Goal: Transaction & Acquisition: Obtain resource

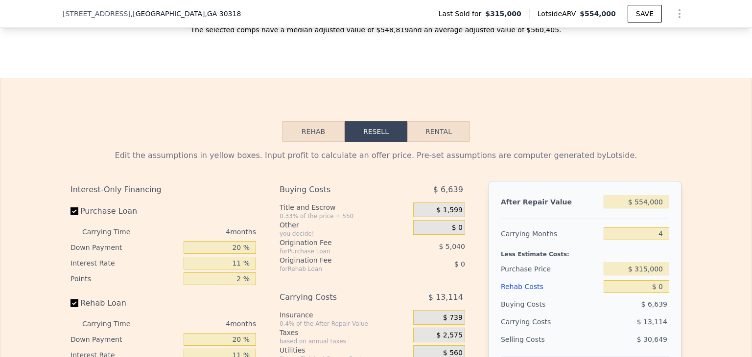
scroll to position [1386, 0]
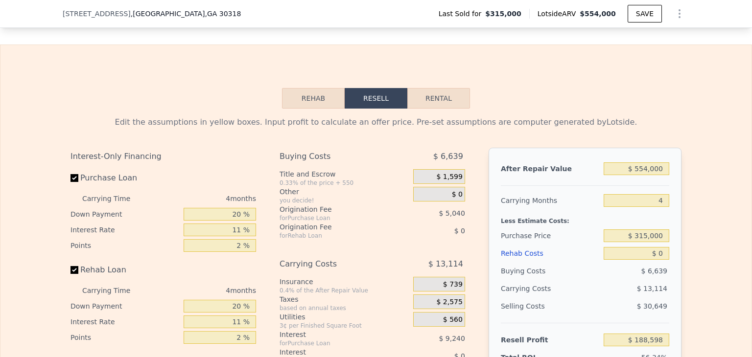
click at [449, 109] on button "Rental" at bounding box center [438, 98] width 63 height 21
select select "30"
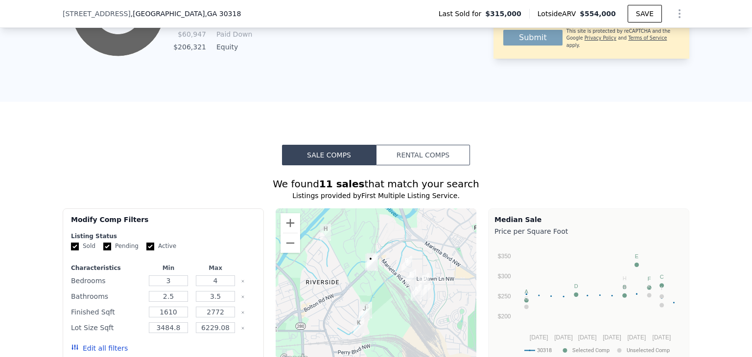
scroll to position [691, 0]
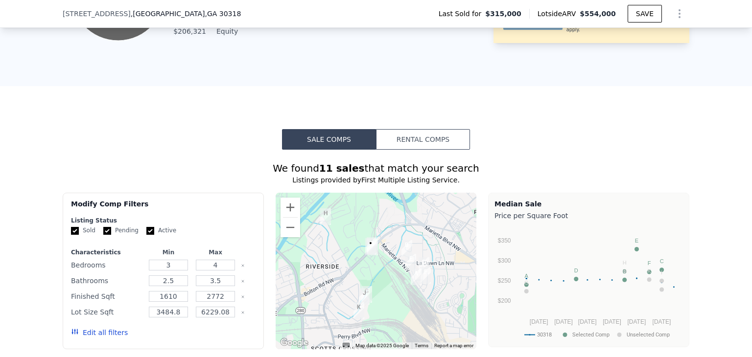
click at [429, 147] on button "Rental Comps" at bounding box center [423, 139] width 94 height 21
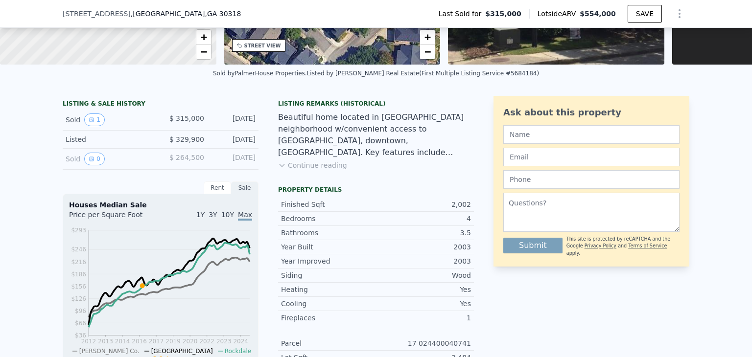
scroll to position [175, 0]
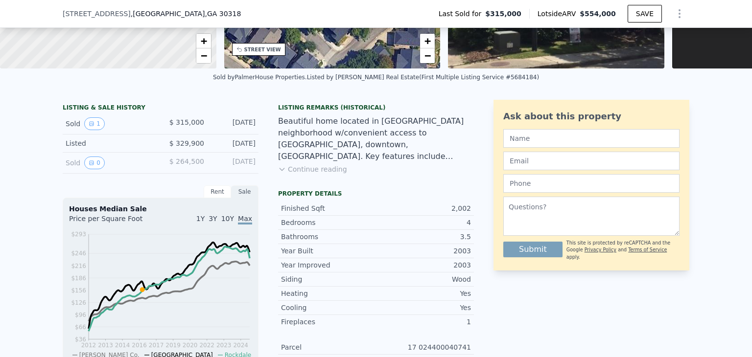
click at [215, 197] on div "Rent" at bounding box center [217, 191] width 27 height 13
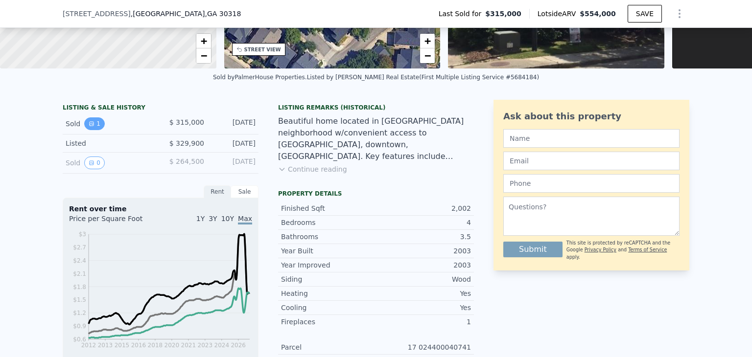
click at [89, 127] on icon "View historical data" at bounding box center [92, 124] width 6 height 6
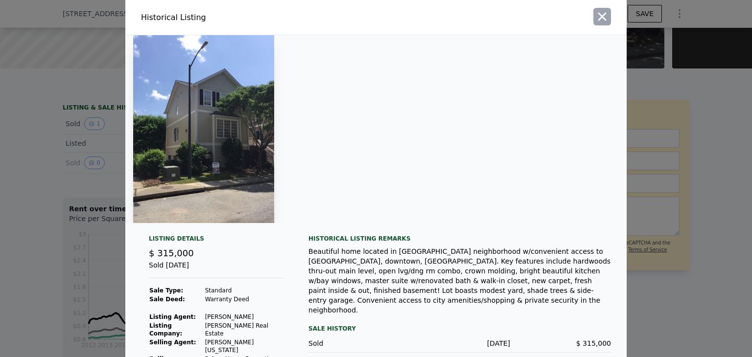
click at [599, 18] on icon "button" at bounding box center [602, 17] width 8 height 8
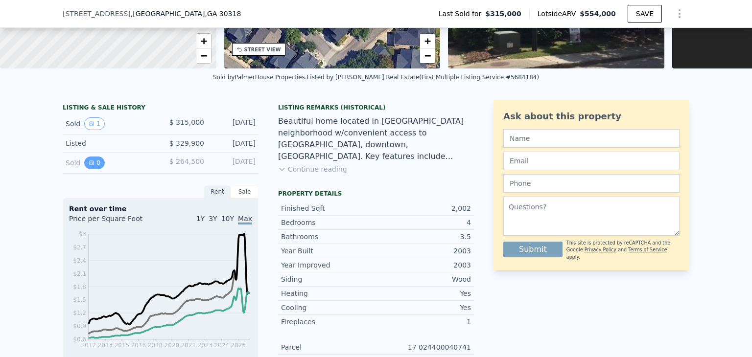
click at [92, 169] on button "0" at bounding box center [94, 163] width 21 height 13
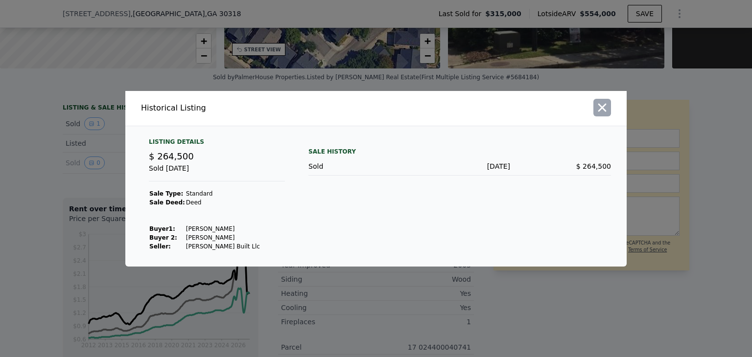
click at [604, 110] on icon "button" at bounding box center [602, 107] width 8 height 8
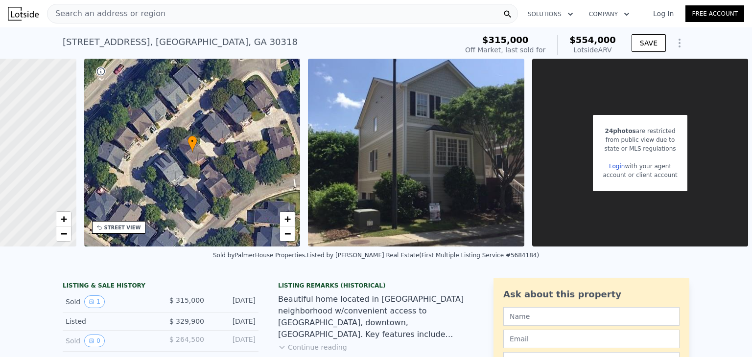
scroll to position [0, 151]
click at [611, 167] on link "Login" at bounding box center [617, 166] width 16 height 7
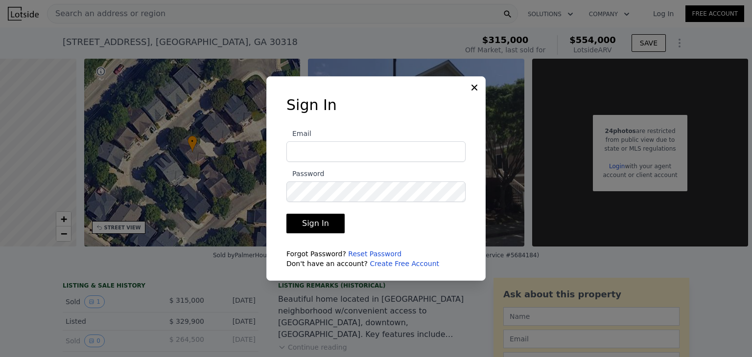
click at [386, 267] on link "Create Free Account" at bounding box center [403, 264] width 69 height 8
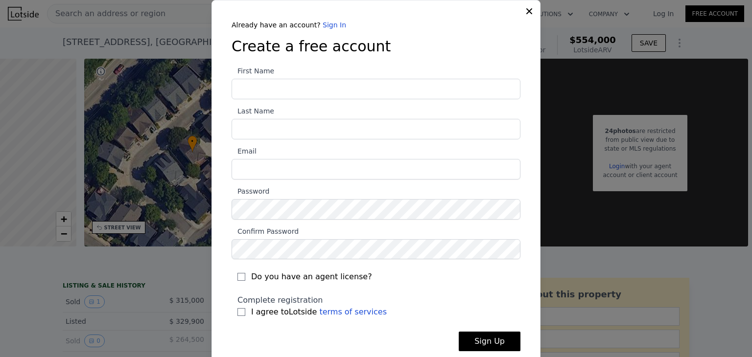
click at [294, 98] on input "First Name" at bounding box center [375, 89] width 289 height 21
type input "[PERSON_NAME]"
type input "[PERSON_NAME][EMAIL_ADDRESS][PERSON_NAME][DOMAIN_NAME]"
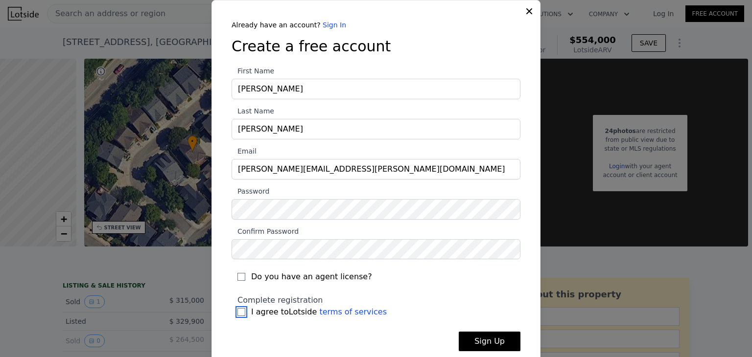
click at [237, 315] on input "I agree to Lotside terms of services" at bounding box center [241, 312] width 8 height 8
checkbox input "true"
click at [484, 345] on button "Sign Up" at bounding box center [490, 342] width 62 height 20
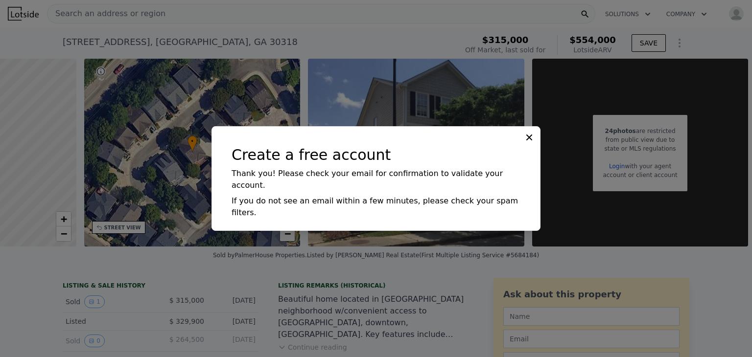
click at [530, 142] on icon at bounding box center [529, 138] width 10 height 10
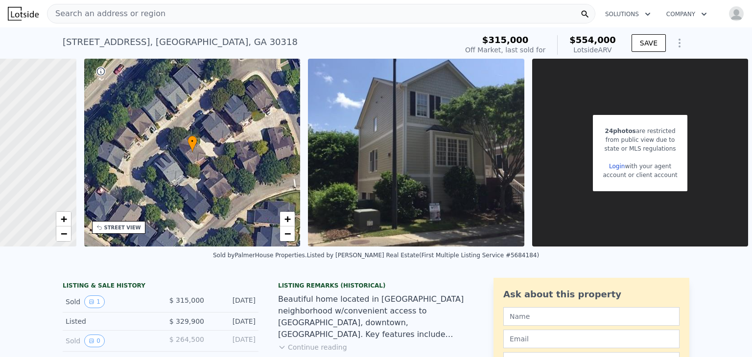
click at [610, 167] on link "Login" at bounding box center [617, 166] width 16 height 7
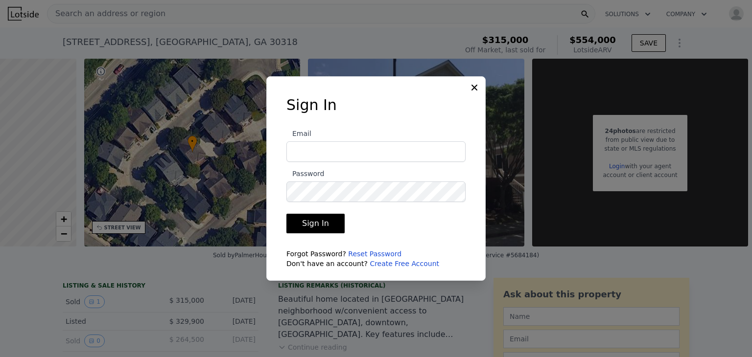
type input "[PERSON_NAME][EMAIL_ADDRESS][PERSON_NAME][DOMAIN_NAME]"
click at [325, 225] on button "Sign In" at bounding box center [315, 224] width 58 height 20
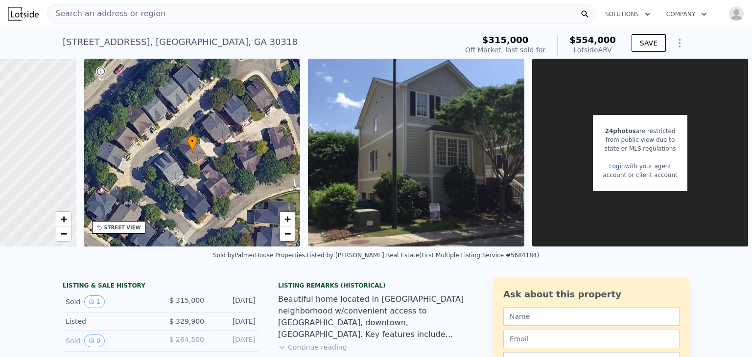
click at [564, 135] on div "24 photos are restricted from public view due to state or MLS regulations Login…" at bounding box center [640, 153] width 216 height 188
click at [611, 167] on link "Login" at bounding box center [617, 166] width 16 height 7
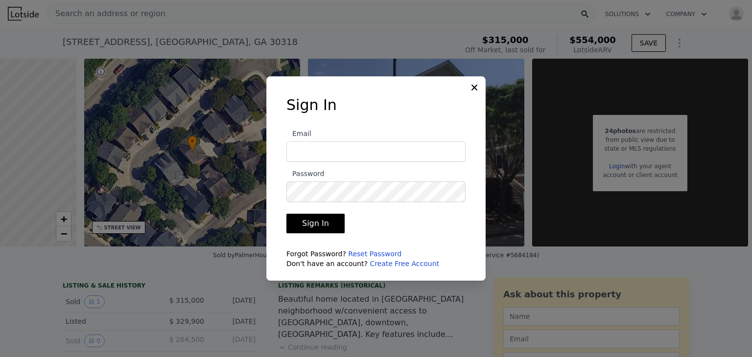
type input "[PERSON_NAME][EMAIL_ADDRESS][PERSON_NAME][DOMAIN_NAME]"
click at [329, 231] on button "Sign In" at bounding box center [315, 224] width 58 height 20
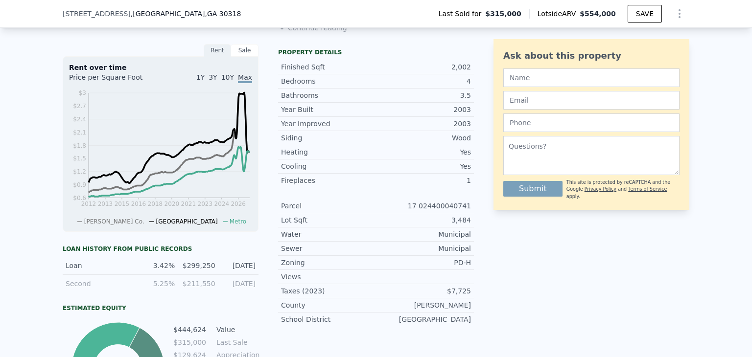
scroll to position [0, 0]
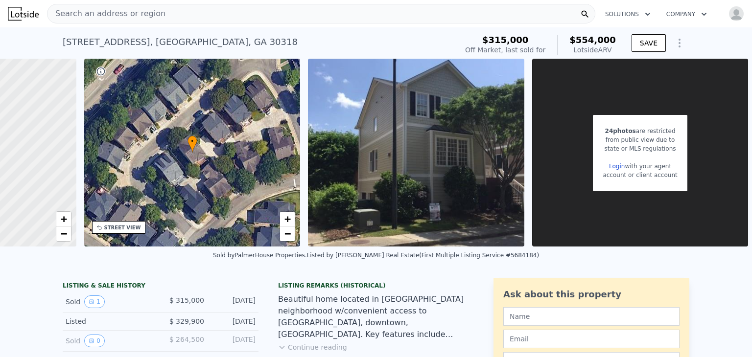
click at [641, 124] on div "24 photos are restricted from public view due to state or MLS regulations Login…" at bounding box center [640, 153] width 94 height 76
click at [658, 93] on div "24 photos are restricted from public view due to state or MLS regulations Login…" at bounding box center [640, 153] width 216 height 188
click at [614, 164] on link "Login" at bounding box center [617, 166] width 16 height 7
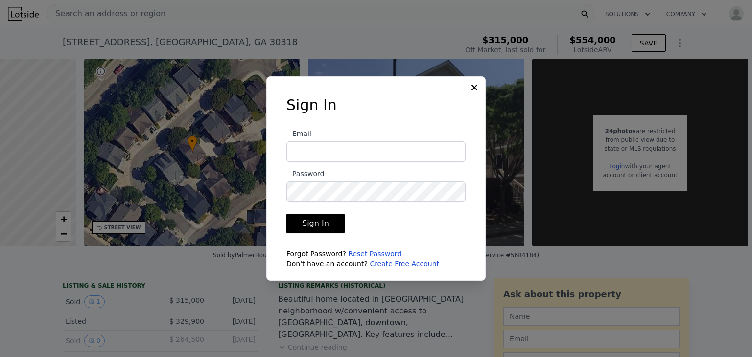
type input "[PERSON_NAME][EMAIL_ADDRESS][PERSON_NAME][DOMAIN_NAME]"
click at [318, 217] on button "Sign In" at bounding box center [315, 224] width 58 height 20
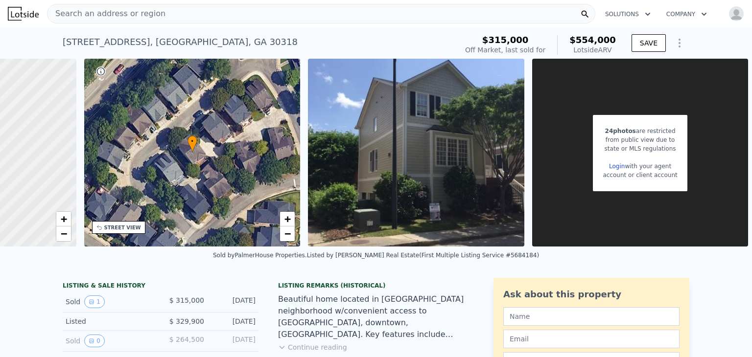
click at [699, 14] on icon "button" at bounding box center [704, 14] width 10 height 12
click at [643, 13] on icon "button" at bounding box center [648, 14] width 10 height 12
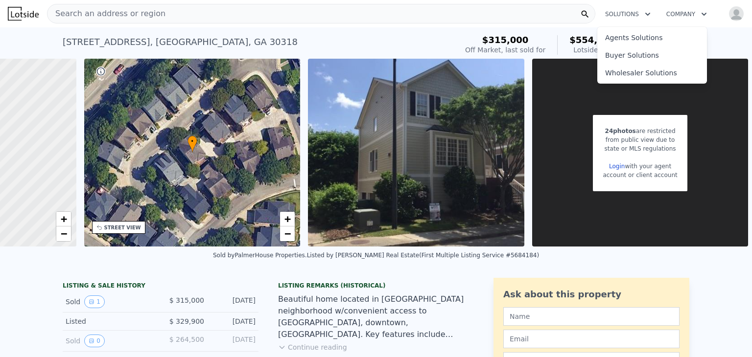
click at [584, 118] on div "24 photos are restricted from public view due to state or MLS regulations Login…" at bounding box center [640, 153] width 216 height 188
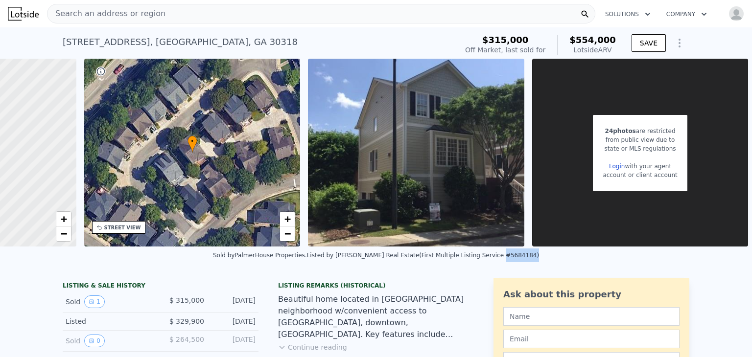
drag, startPoint x: 474, startPoint y: 261, endPoint x: 498, endPoint y: 265, distance: 24.9
click at [498, 259] on div "Listed by [PERSON_NAME] Real Estate (First Multiple Listing Service #5684184)" at bounding box center [423, 255] width 232 height 7
copy div "#5684184"
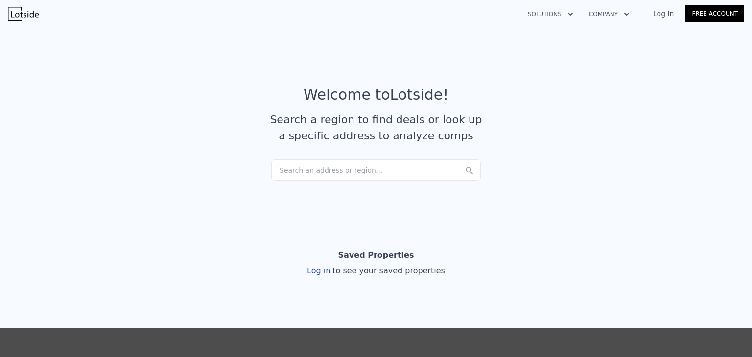
click at [666, 17] on link "Log In" at bounding box center [663, 14] width 44 height 10
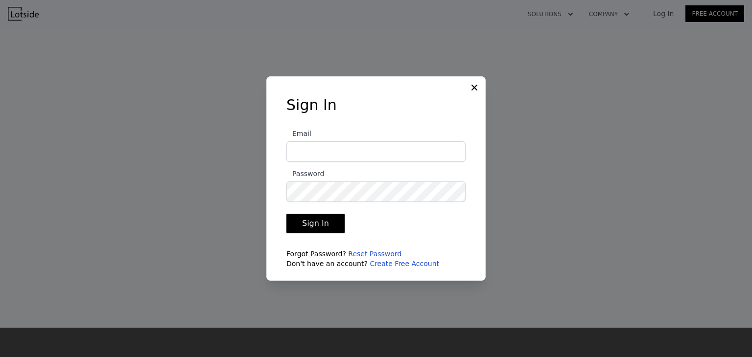
type input "[PERSON_NAME][EMAIL_ADDRESS][PERSON_NAME][DOMAIN_NAME]"
click at [315, 231] on button "Sign In" at bounding box center [315, 224] width 58 height 20
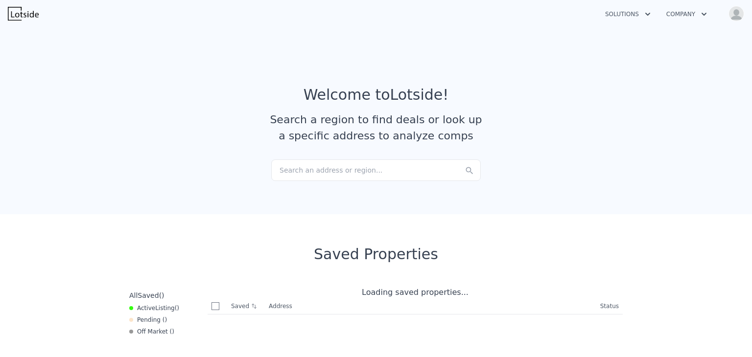
checkbox input "true"
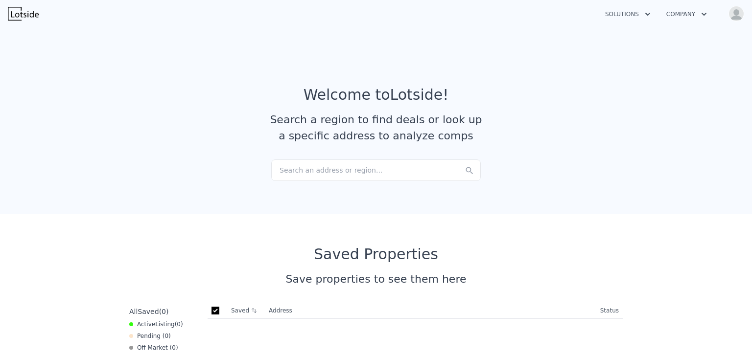
click at [328, 174] on div "Search an address or region..." at bounding box center [375, 171] width 209 height 22
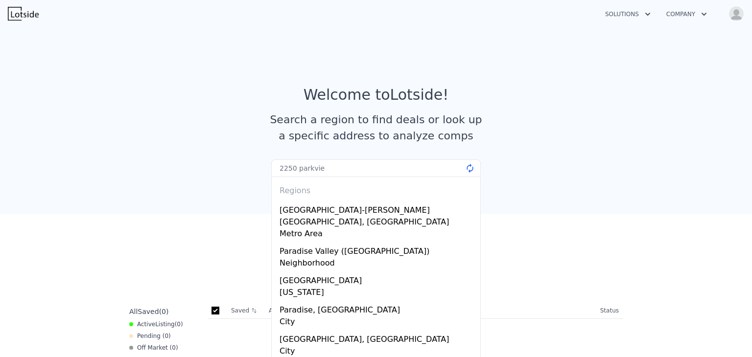
type input "2250 parkview"
